Goal: Navigation & Orientation: Find specific page/section

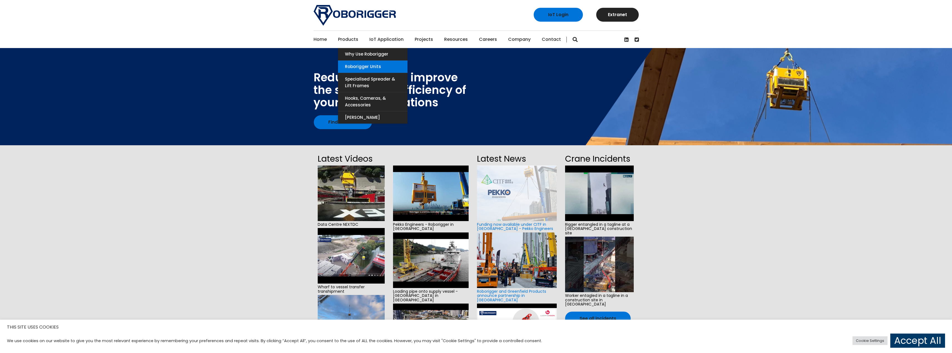
click at [353, 64] on link "Roborigger Units" at bounding box center [373, 67] width 70 height 12
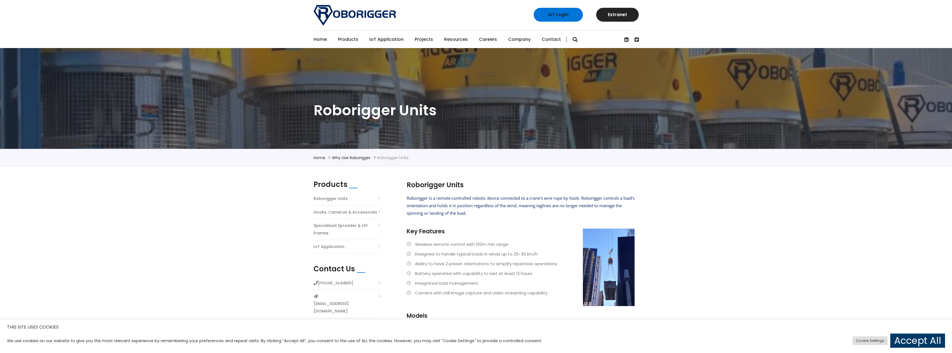
click at [342, 14] on img at bounding box center [355, 15] width 82 height 21
